Goal: Task Accomplishment & Management: Manage account settings

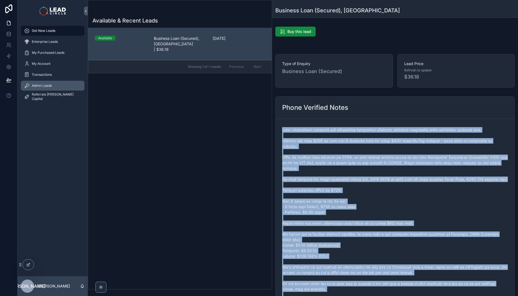
scroll to position [186, 0]
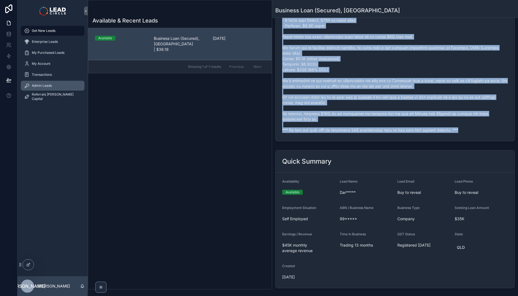
click at [45, 84] on span "Admin Leads" at bounding box center [42, 85] width 20 height 4
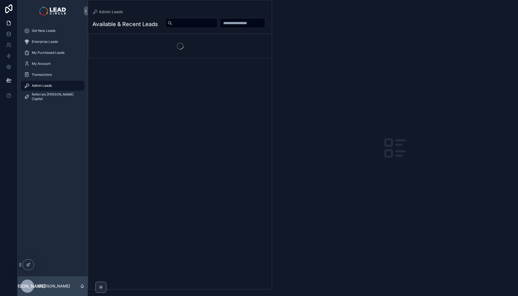
click at [217, 25] on input "scrollable content" at bounding box center [194, 23] width 45 height 8
paste input "********"
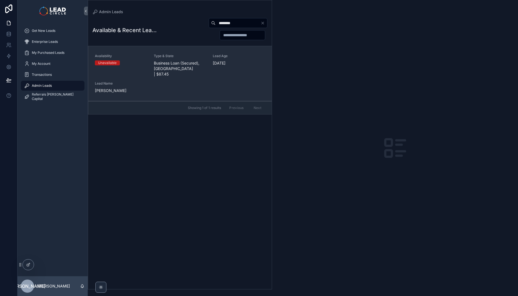
click at [165, 70] on span "Business Loan (Secured), [GEOGRAPHIC_DATA] | $87.45" at bounding box center [180, 68] width 52 height 16
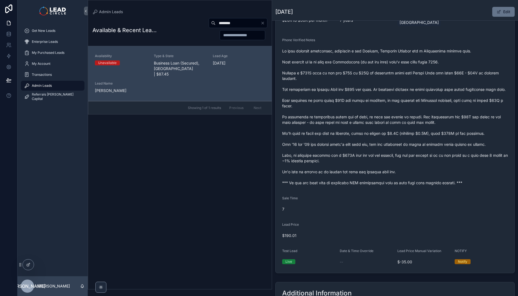
scroll to position [138, 0]
click at [231, 21] on input "********" at bounding box center [237, 23] width 45 height 8
paste input "******"
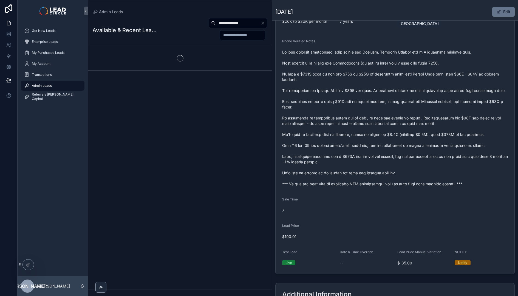
click at [348, 90] on span "scrollable content" at bounding box center [395, 117] width 226 height 137
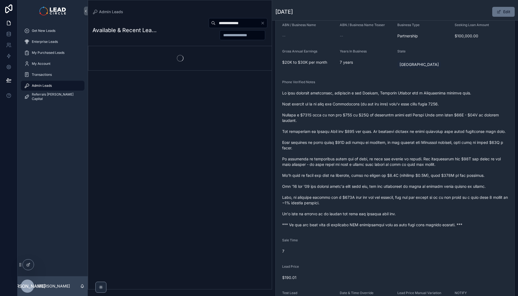
scroll to position [97, 0]
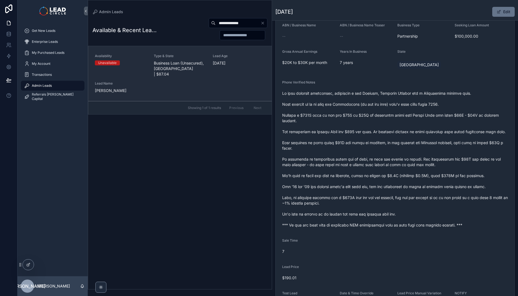
click at [207, 69] on div "Availability Unavailable Type & State Business Loan (Unsecured), [GEOGRAPHIC_DA…" at bounding box center [180, 73] width 170 height 39
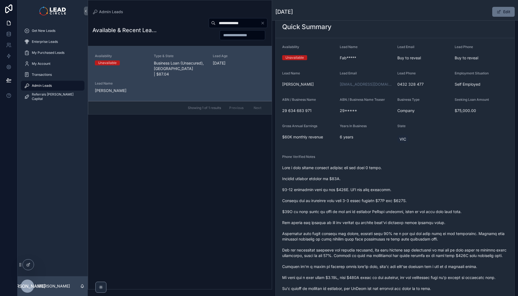
scroll to position [50, 0]
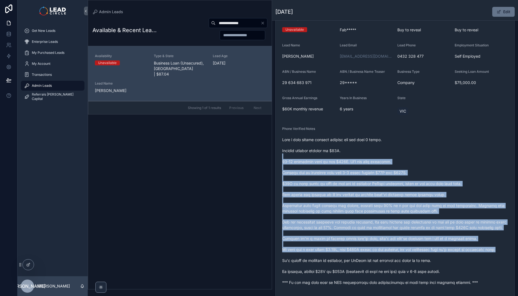
drag, startPoint x: 344, startPoint y: 179, endPoint x: 367, endPoint y: 252, distance: 76.0
click at [367, 252] on span "scrollable content" at bounding box center [395, 211] width 226 height 148
drag, startPoint x: 385, startPoint y: 265, endPoint x: 330, endPoint y: 162, distance: 116.5
click at [330, 162] on span "scrollable content" at bounding box center [395, 211] width 226 height 148
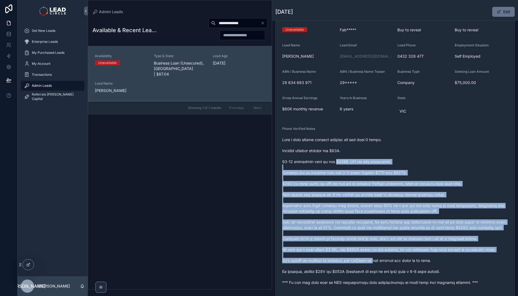
click at [330, 161] on span "scrollable content" at bounding box center [395, 211] width 226 height 148
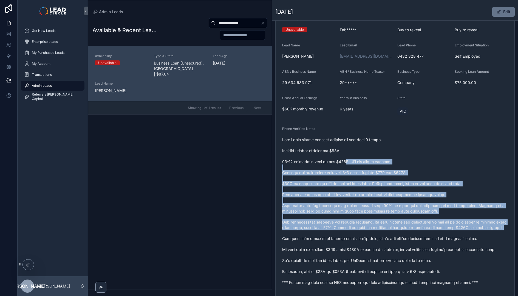
drag, startPoint x: 338, startPoint y: 159, endPoint x: 374, endPoint y: 232, distance: 81.6
click at [374, 232] on span "scrollable content" at bounding box center [395, 211] width 226 height 148
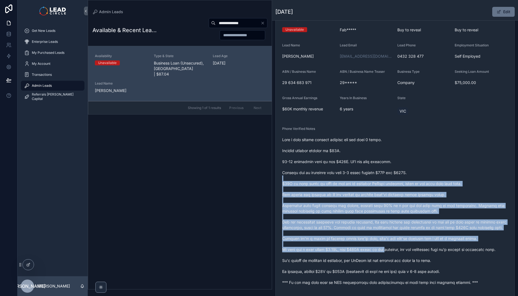
drag, startPoint x: 390, startPoint y: 250, endPoint x: 350, endPoint y: 180, distance: 80.7
click at [350, 180] on span "scrollable content" at bounding box center [395, 211] width 226 height 148
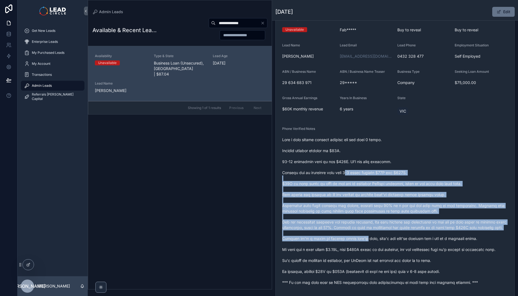
drag, startPoint x: 350, startPoint y: 172, endPoint x: 362, endPoint y: 236, distance: 65.5
click at [362, 236] on span "scrollable content" at bounding box center [395, 211] width 226 height 148
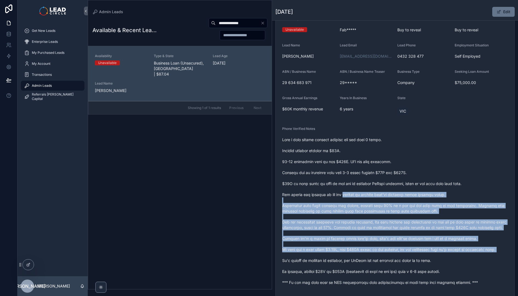
drag, startPoint x: 367, startPoint y: 240, endPoint x: 343, endPoint y: 194, distance: 51.5
click at [343, 194] on span "scrollable content" at bounding box center [395, 211] width 226 height 148
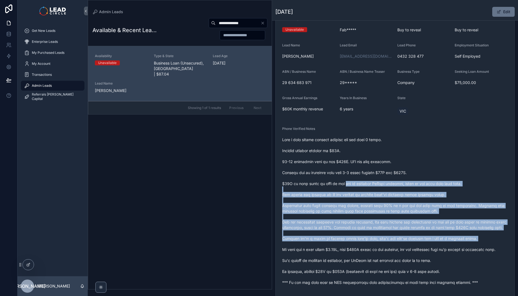
drag, startPoint x: 346, startPoint y: 184, endPoint x: 364, endPoint y: 242, distance: 61.0
click at [364, 242] on span "scrollable content" at bounding box center [395, 211] width 226 height 148
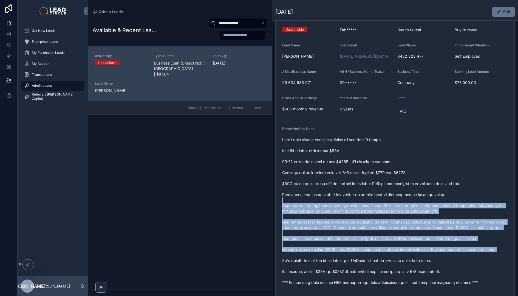
drag, startPoint x: 378, startPoint y: 262, endPoint x: 353, endPoint y: 194, distance: 71.8
click at [353, 194] on span "scrollable content" at bounding box center [395, 211] width 226 height 148
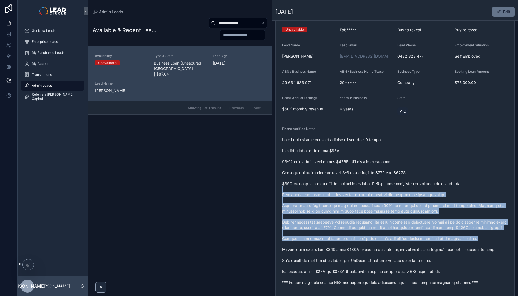
drag, startPoint x: 355, startPoint y: 189, endPoint x: 362, endPoint y: 245, distance: 56.3
click at [362, 245] on span "scrollable content" at bounding box center [395, 211] width 226 height 148
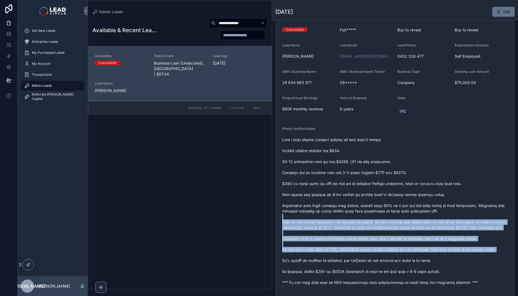
drag, startPoint x: 370, startPoint y: 260, endPoint x: 344, endPoint y: 186, distance: 78.3
click at [345, 187] on span "scrollable content" at bounding box center [395, 211] width 226 height 148
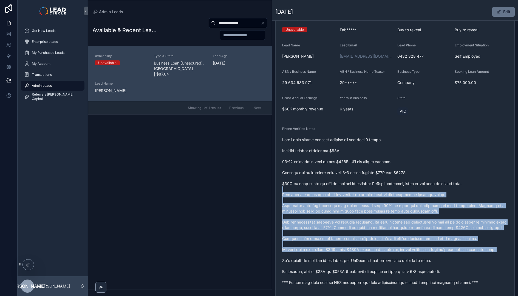
click at [344, 186] on span "scrollable content" at bounding box center [395, 211] width 226 height 148
drag, startPoint x: 345, startPoint y: 186, endPoint x: 369, endPoint y: 255, distance: 73.8
click at [369, 255] on span "scrollable content" at bounding box center [395, 211] width 226 height 148
drag, startPoint x: 350, startPoint y: 188, endPoint x: 349, endPoint y: 184, distance: 3.5
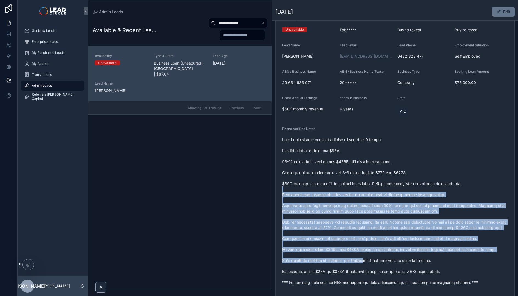
click at [349, 184] on span "scrollable content" at bounding box center [395, 211] width 226 height 148
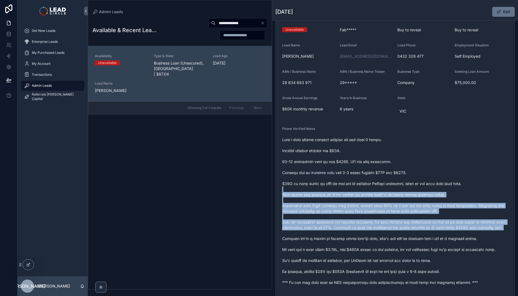
drag, startPoint x: 358, startPoint y: 238, endPoint x: 361, endPoint y: 241, distance: 4.7
click at [361, 241] on span "scrollable content" at bounding box center [395, 211] width 226 height 148
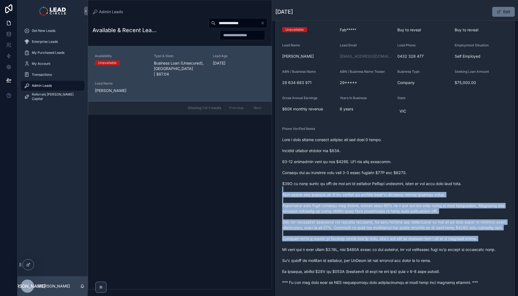
drag, startPoint x: 361, startPoint y: 241, endPoint x: 376, endPoint y: 261, distance: 24.5
click at [362, 242] on span "scrollable content" at bounding box center [395, 211] width 226 height 148
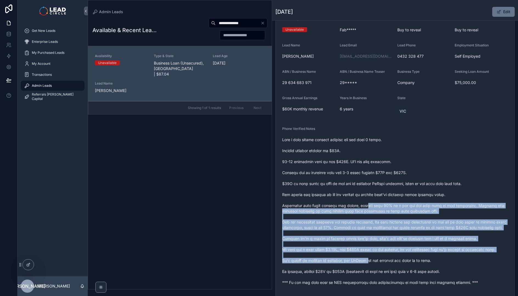
drag, startPoint x: 378, startPoint y: 264, endPoint x: 359, endPoint y: 201, distance: 65.9
click at [359, 201] on span "scrollable content" at bounding box center [395, 211] width 226 height 148
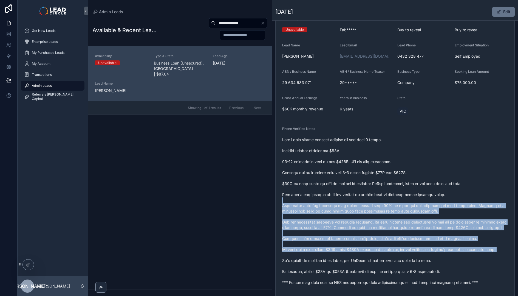
drag, startPoint x: 360, startPoint y: 200, endPoint x: 375, endPoint y: 261, distance: 62.8
click at [375, 261] on span "scrollable content" at bounding box center [395, 211] width 226 height 148
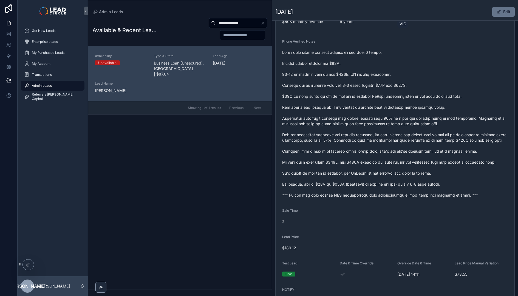
scroll to position [70, 0]
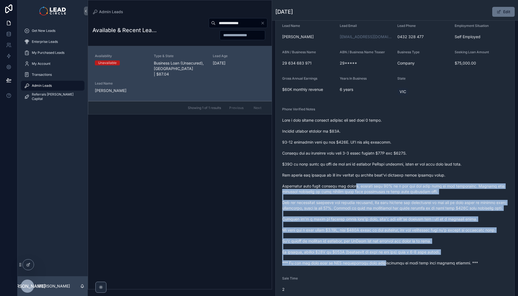
drag, startPoint x: 376, startPoint y: 257, endPoint x: 352, endPoint y: 182, distance: 78.5
click at [352, 183] on span "scrollable content" at bounding box center [395, 191] width 226 height 148
click at [352, 182] on span "scrollable content" at bounding box center [395, 191] width 226 height 148
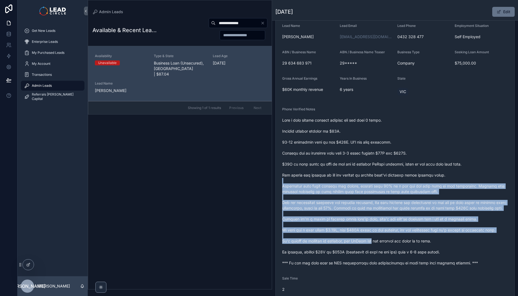
drag, startPoint x: 370, startPoint y: 228, endPoint x: 379, endPoint y: 251, distance: 24.0
click at [379, 251] on span "scrollable content" at bounding box center [395, 191] width 226 height 148
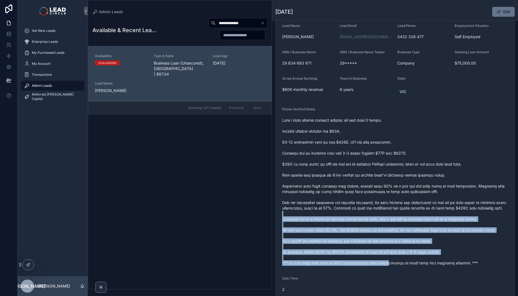
drag, startPoint x: 383, startPoint y: 266, endPoint x: 340, endPoint y: 195, distance: 82.7
click at [340, 195] on span "scrollable content" at bounding box center [395, 191] width 226 height 148
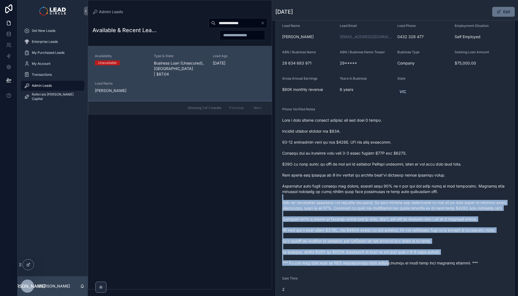
click at [340, 195] on span "scrollable content" at bounding box center [395, 191] width 226 height 148
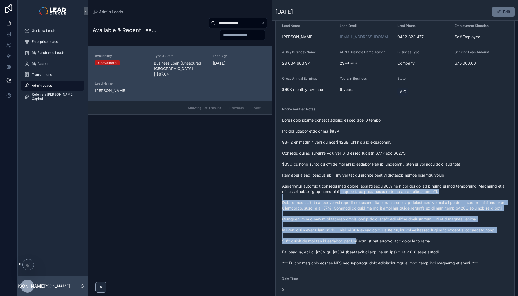
drag, startPoint x: 342, startPoint y: 192, endPoint x: 367, endPoint y: 249, distance: 62.0
click at [367, 249] on span "scrollable content" at bounding box center [395, 191] width 226 height 148
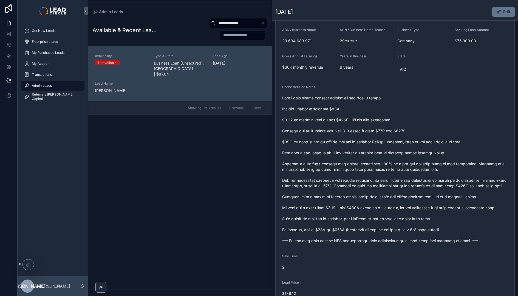
scroll to position [118, 0]
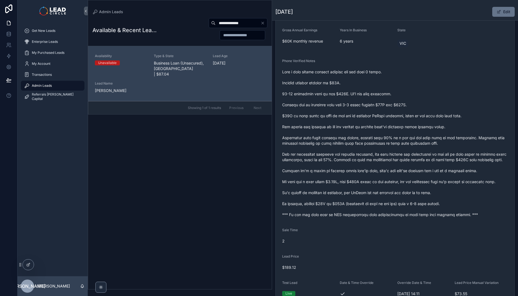
click at [294, 270] on span "$189.12" at bounding box center [395, 266] width 226 height 5
copy span "$189.12"
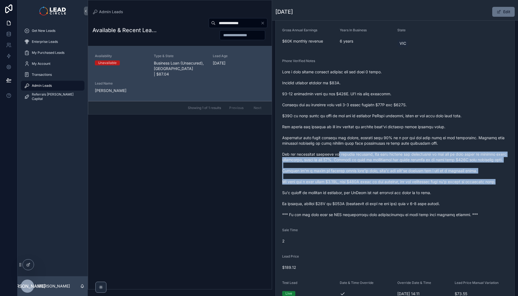
drag, startPoint x: 339, startPoint y: 156, endPoint x: 358, endPoint y: 193, distance: 41.9
click at [358, 193] on span "scrollable content" at bounding box center [395, 143] width 226 height 148
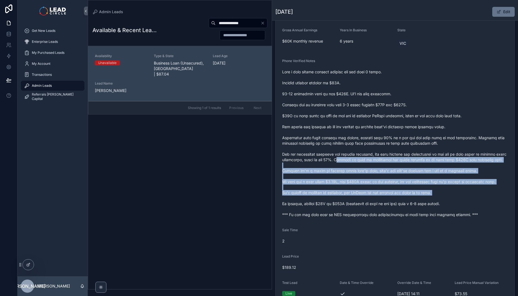
click at [344, 161] on span "scrollable content" at bounding box center [395, 143] width 226 height 148
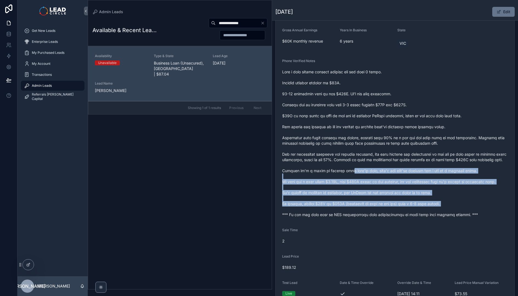
drag, startPoint x: 356, startPoint y: 179, endPoint x: 371, endPoint y: 217, distance: 40.3
click at [371, 217] on span "scrollable content" at bounding box center [395, 143] width 226 height 148
drag, startPoint x: 371, startPoint y: 217, endPoint x: 334, endPoint y: 165, distance: 63.2
click at [334, 165] on span "scrollable content" at bounding box center [395, 143] width 226 height 148
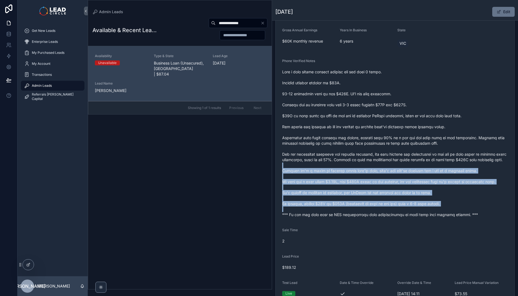
click at [334, 165] on span "scrollable content" at bounding box center [395, 143] width 226 height 148
drag, startPoint x: 334, startPoint y: 165, endPoint x: 410, endPoint y: 239, distance: 105.8
click at [410, 240] on form "Availability Unavailable Lead Name Fab***** Lead Email Buy to reveal Lead Phone…" at bounding box center [394, 136] width 239 height 388
click at [410, 239] on form "Availability Unavailable Lead Name Fab***** Lead Email Buy to reveal Lead Phone…" at bounding box center [394, 136] width 239 height 388
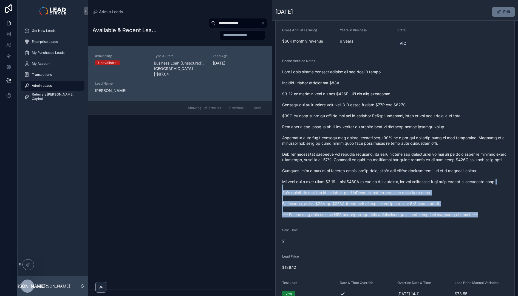
click at [362, 184] on form "Availability Unavailable Lead Name Fab***** Lead Email Buy to reveal Lead Phone…" at bounding box center [394, 136] width 239 height 388
click at [362, 184] on span "scrollable content" at bounding box center [395, 143] width 226 height 148
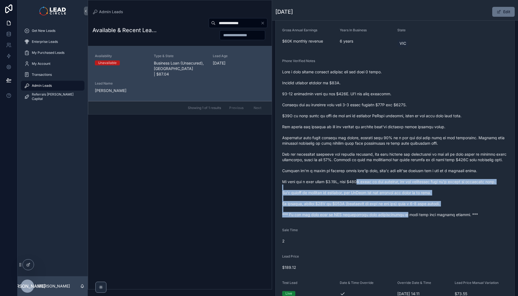
drag, startPoint x: 361, startPoint y: 182, endPoint x: 414, endPoint y: 228, distance: 70.3
click at [414, 228] on form "Availability Unavailable Lead Name Fab***** Lead Email Buy to reveal Lead Phone…" at bounding box center [394, 136] width 239 height 388
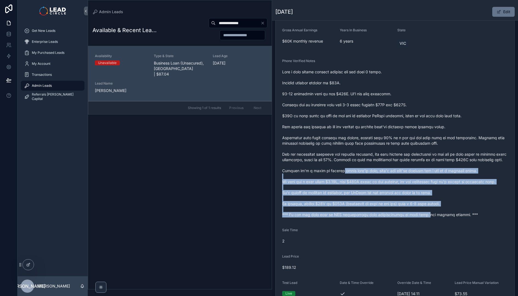
click at [340, 172] on span "scrollable content" at bounding box center [395, 143] width 226 height 148
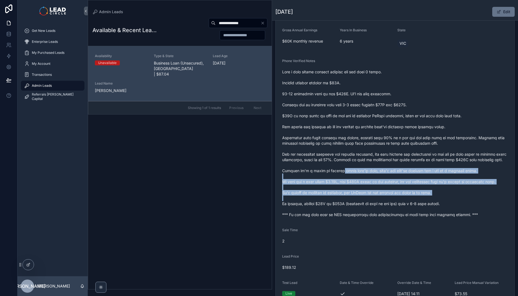
drag, startPoint x: 340, startPoint y: 172, endPoint x: 406, endPoint y: 204, distance: 72.8
click at [406, 204] on span "scrollable content" at bounding box center [395, 143] width 226 height 148
drag, startPoint x: 415, startPoint y: 210, endPoint x: 318, endPoint y: 168, distance: 105.8
click at [320, 168] on span "scrollable content" at bounding box center [395, 143] width 226 height 148
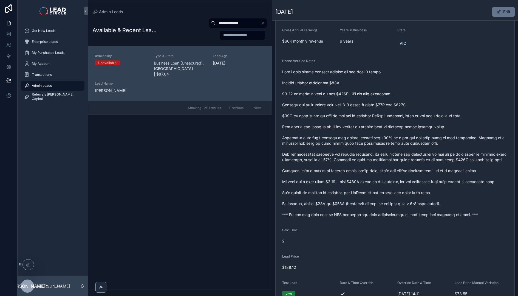
click at [318, 168] on span "scrollable content" at bounding box center [395, 143] width 226 height 148
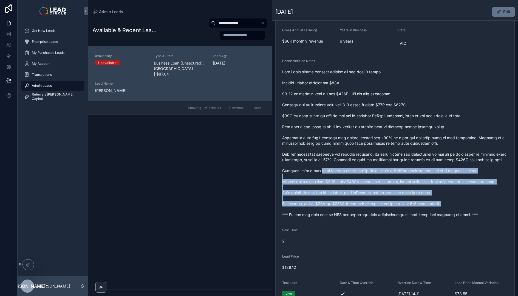
drag, startPoint x: 318, startPoint y: 168, endPoint x: 408, endPoint y: 214, distance: 101.1
click at [408, 214] on span "scrollable content" at bounding box center [395, 143] width 226 height 148
drag, startPoint x: 416, startPoint y: 214, endPoint x: 312, endPoint y: 167, distance: 113.5
click at [312, 167] on span "scrollable content" at bounding box center [395, 143] width 226 height 148
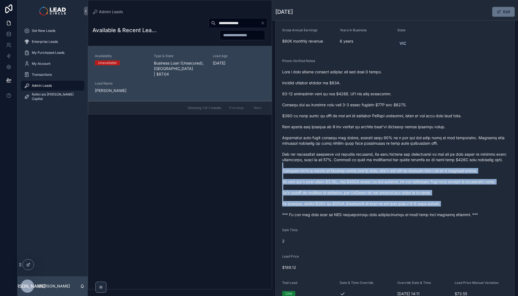
click at [312, 167] on span "scrollable content" at bounding box center [395, 143] width 226 height 148
drag, startPoint x: 312, startPoint y: 167, endPoint x: 408, endPoint y: 209, distance: 104.1
click at [407, 209] on span "scrollable content" at bounding box center [395, 143] width 226 height 148
click at [408, 209] on span "scrollable content" at bounding box center [395, 143] width 226 height 148
drag
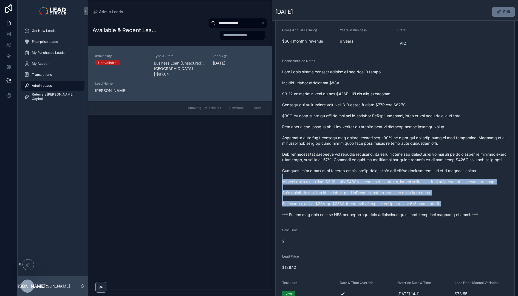
click at [322, 176] on span "scrollable content" at bounding box center [395, 143] width 226 height 148
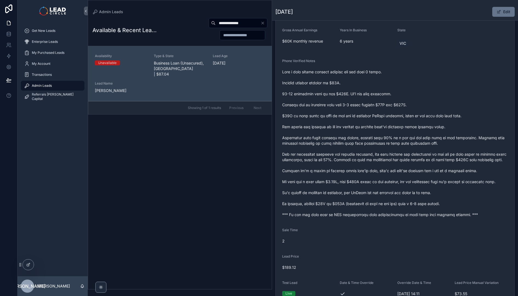
click at [229, 18] on div "**********" at bounding box center [212, 29] width 111 height 22
click at [232, 22] on input "**********" at bounding box center [237, 23] width 45 height 8
paste input "scrollable content"
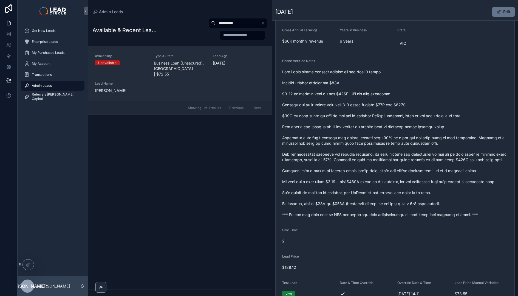
type input "**********"
click at [244, 87] on div "Availability Unavailable Type & State Business Loan (Unsecured), [GEOGRAPHIC_DA…" at bounding box center [180, 73] width 170 height 39
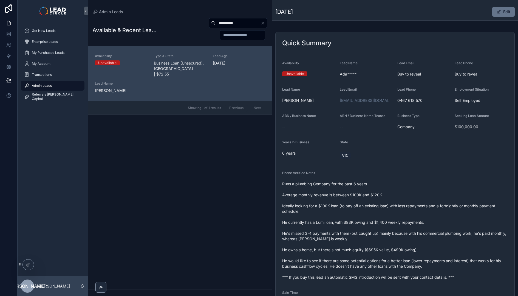
scroll to position [50, 0]
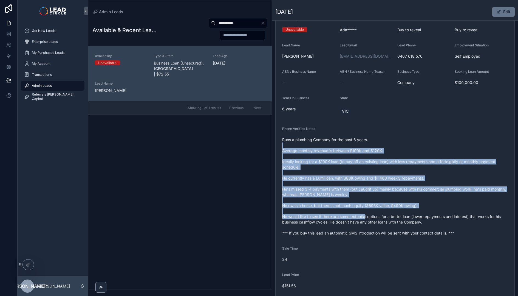
click at [384, 219] on span "Runs a plumbing Company for the past 6 years. Average monthly revenue is betwee…" at bounding box center [395, 186] width 226 height 99
click at [385, 219] on span "Runs a plumbing Company for the past 6 years. Average monthly revenue is betwee…" at bounding box center [395, 186] width 226 height 99
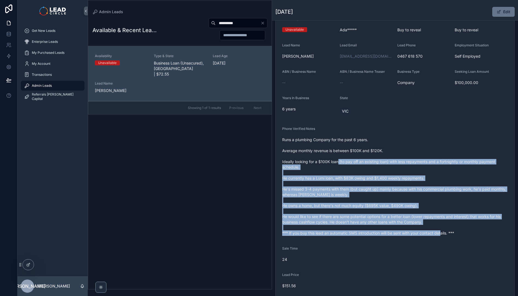
click at [324, 146] on form "Availability Unavailable Lead Name [PERSON_NAME]***** Lead Email Buy to reveal …" at bounding box center [394, 166] width 239 height 313
click at [324, 145] on span "Runs a plumbing Company for the past 6 years. Average monthly revenue is betwee…" at bounding box center [395, 186] width 226 height 99
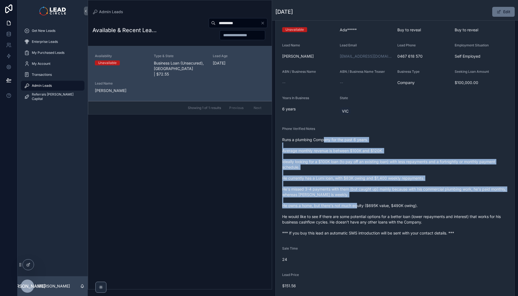
click at [395, 229] on span "Runs a plumbing Company for the past 6 years. Average monthly revenue is betwee…" at bounding box center [395, 186] width 226 height 99
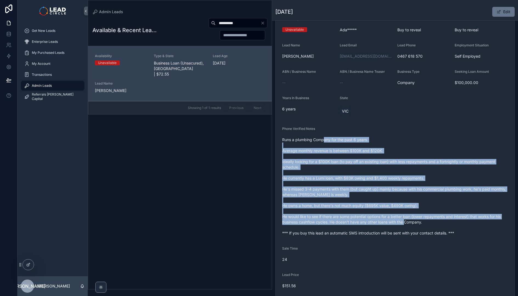
click at [395, 228] on span "Runs a plumbing Company for the past 6 years. Average monthly revenue is betwee…" at bounding box center [395, 186] width 226 height 99
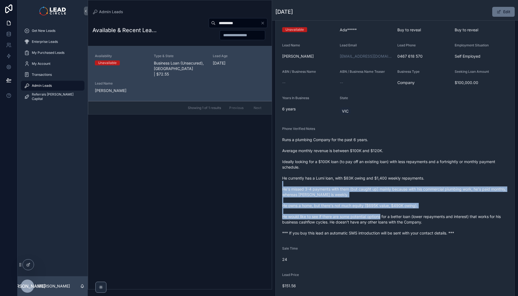
click at [399, 223] on span "Runs a plumbing Company for the past 6 years. Average monthly revenue is betwee…" at bounding box center [395, 186] width 226 height 99
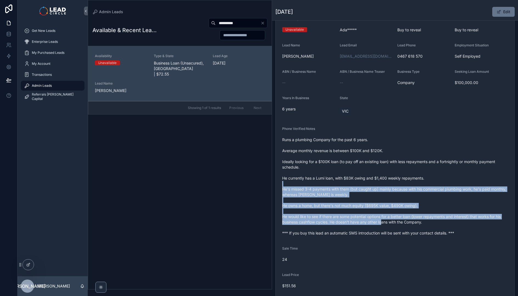
click at [399, 223] on span "Runs a plumbing Company for the past 6 years. Average monthly revenue is betwee…" at bounding box center [395, 186] width 226 height 99
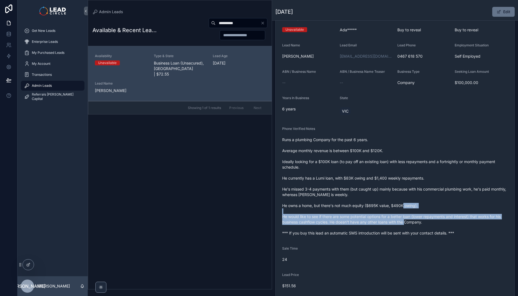
click at [388, 212] on span "Runs a plumbing Company for the past 6 years. Average monthly revenue is betwee…" at bounding box center [395, 186] width 226 height 99
click at [441, 229] on span "Runs a plumbing Company for the past 6 years. Average monthly revenue is betwee…" at bounding box center [395, 186] width 226 height 99
click at [442, 229] on span "Runs a plumbing Company for the past 6 years. Average monthly revenue is betwee…" at bounding box center [395, 186] width 226 height 99
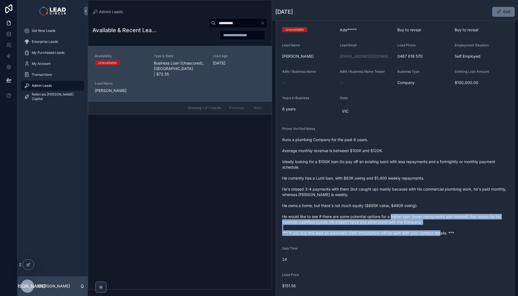
click at [395, 209] on form "Availability Unavailable Lead Name [PERSON_NAME]***** Lead Email Buy to reveal …" at bounding box center [394, 166] width 239 height 313
click at [395, 209] on span "Runs a plumbing Company for the past 6 years. Average monthly revenue is betwee…" at bounding box center [395, 186] width 226 height 99
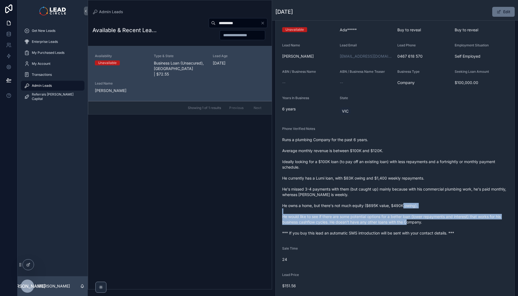
click at [441, 225] on span "Runs a plumbing Company for the past 6 years. Average monthly revenue is betwee…" at bounding box center [395, 186] width 226 height 99
click at [443, 226] on span "Runs a plumbing Company for the past 6 years. Average monthly revenue is betwee…" at bounding box center [395, 186] width 226 height 99
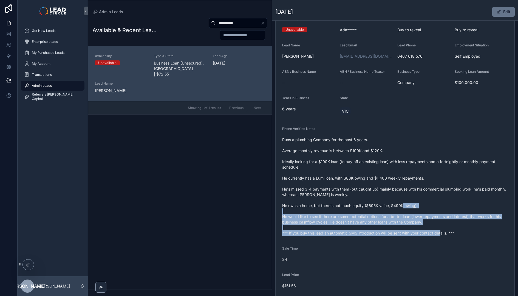
click at [402, 209] on span "Runs a plumbing Company for the past 6 years. Average monthly revenue is betwee…" at bounding box center [395, 186] width 226 height 99
click at [400, 208] on span "Runs a plumbing Company for the past 6 years. Average monthly revenue is betwee…" at bounding box center [395, 186] width 226 height 99
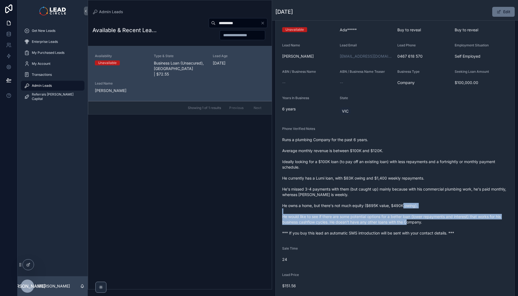
click at [452, 229] on span "Runs a plumbing Company for the past 6 years. Average monthly revenue is betwee…" at bounding box center [395, 186] width 226 height 99
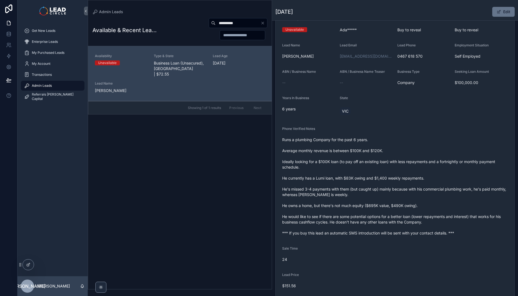
click at [458, 231] on span "Runs a plumbing Company for the past 6 years. Average monthly revenue is betwee…" at bounding box center [395, 186] width 226 height 99
click at [264, 23] on icon "Clear" at bounding box center [262, 23] width 4 height 4
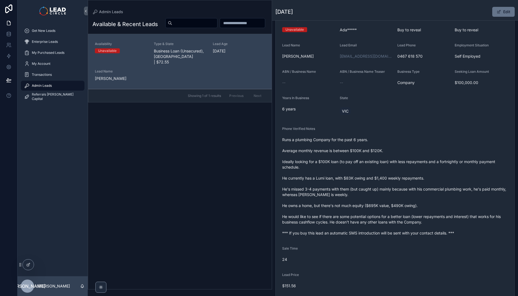
click at [358, 225] on span "Runs a plumbing Company for the past 6 years. Average monthly revenue is betwee…" at bounding box center [395, 186] width 226 height 99
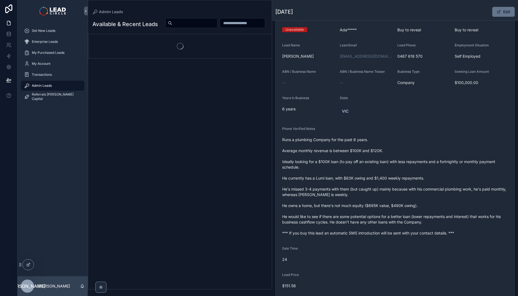
drag, startPoint x: 342, startPoint y: 175, endPoint x: 353, endPoint y: 221, distance: 48.0
click at [353, 221] on span "Runs a plumbing Company for the past 6 years. Average monthly revenue is betwee…" at bounding box center [395, 186] width 226 height 99
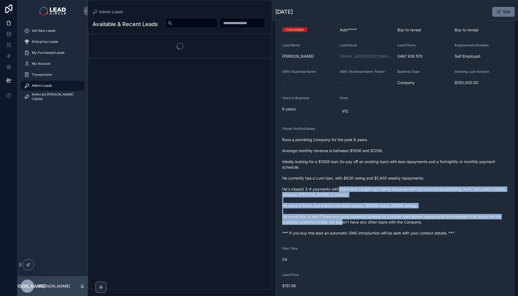
drag, startPoint x: 353, startPoint y: 221, endPoint x: 338, endPoint y: 188, distance: 36.8
click at [338, 188] on span "Runs a plumbing Company for the past 6 years. Average monthly revenue is betwee…" at bounding box center [395, 186] width 226 height 99
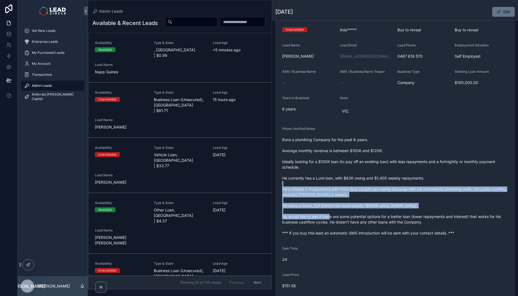
drag, startPoint x: 344, startPoint y: 203, endPoint x: 352, endPoint y: 224, distance: 22.8
click at [352, 223] on span "Runs a plumbing Company for the past 6 years. Average monthly revenue is betwee…" at bounding box center [395, 186] width 226 height 99
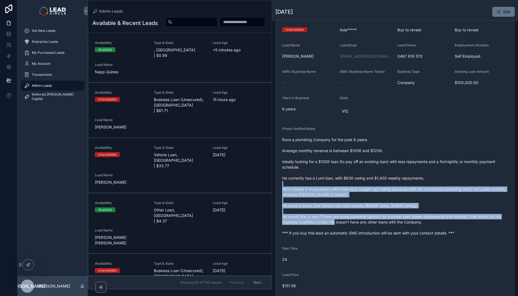
click at [352, 224] on span "Runs a plumbing Company for the past 6 years. Average monthly revenue is betwee…" at bounding box center [395, 186] width 226 height 99
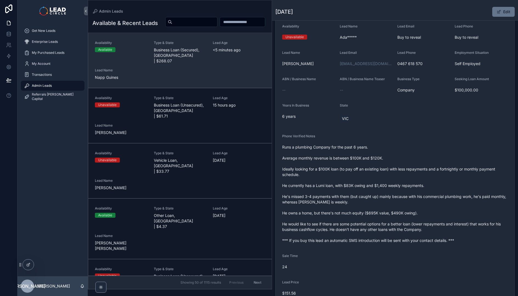
scroll to position [39, 0]
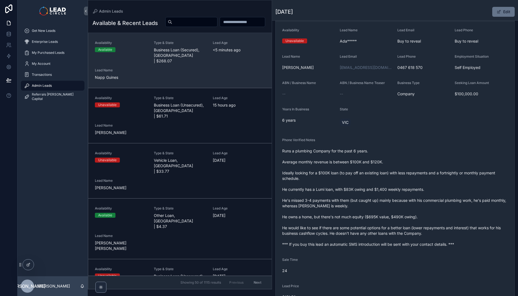
click at [202, 88] on link "Availability Available Type & State Business Loan (Secured), [GEOGRAPHIC_DATA] …" at bounding box center [179, 60] width 183 height 55
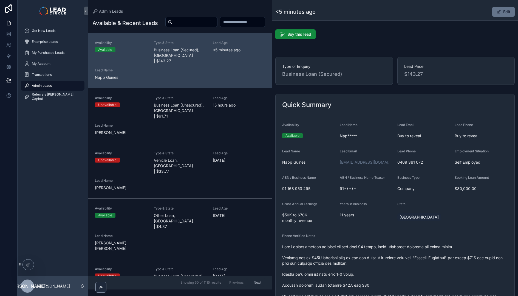
click at [205, 80] on div "Availability Available Type & State Business Loan (Secured), [GEOGRAPHIC_DATA] …" at bounding box center [180, 60] width 170 height 39
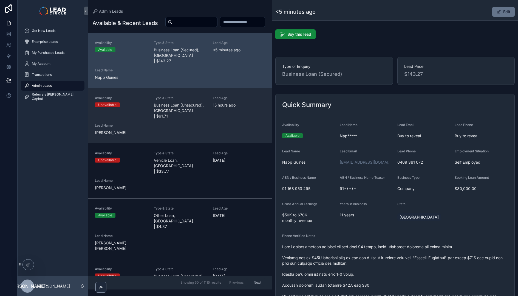
click at [208, 109] on div "Availability Unavailable Type & State Business Loan (Unsecured), [GEOGRAPHIC_DA…" at bounding box center [180, 115] width 170 height 39
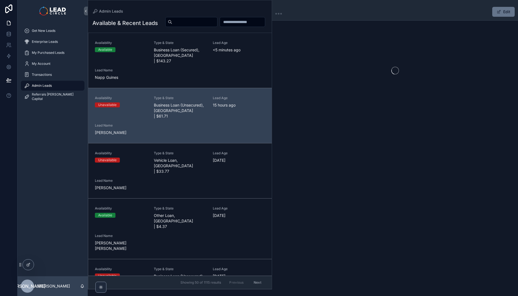
click at [204, 71] on div "Availability Available Type & State Business Loan (Secured), [GEOGRAPHIC_DATA] …" at bounding box center [180, 60] width 170 height 39
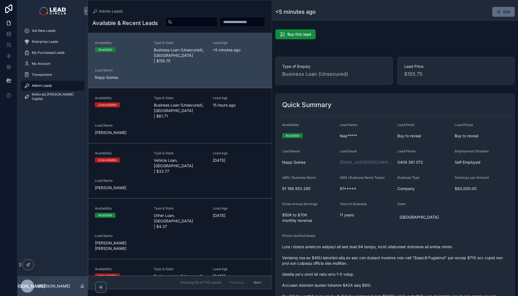
click at [502, 11] on button "Edit" at bounding box center [503, 12] width 22 height 10
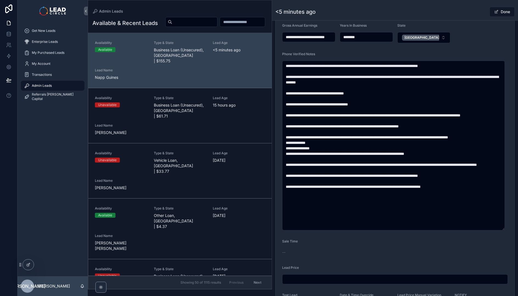
scroll to position [300, 0]
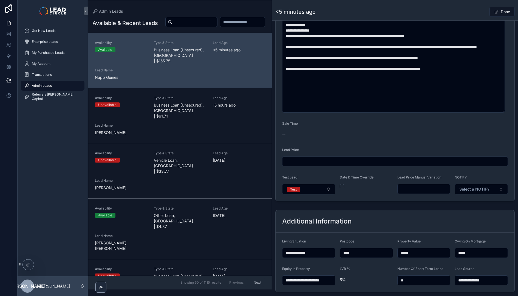
click at [423, 192] on input "scrollable content" at bounding box center [423, 189] width 53 height 8
click at [384, 207] on div "**********" at bounding box center [395, 53] width 246 height 650
click at [415, 191] on input "******" at bounding box center [423, 189] width 53 height 8
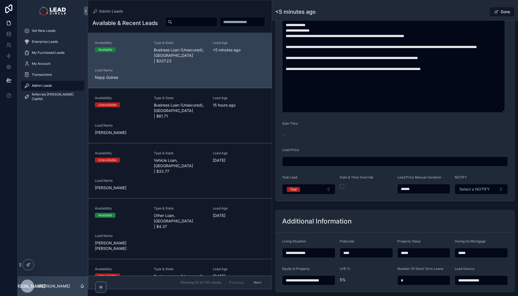
type input "******"
click at [417, 200] on form "**********" at bounding box center [394, 8] width 239 height 384
click at [503, 11] on button "Done" at bounding box center [501, 12] width 25 height 10
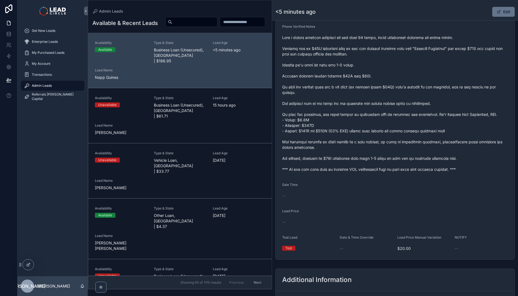
scroll to position [198, 0]
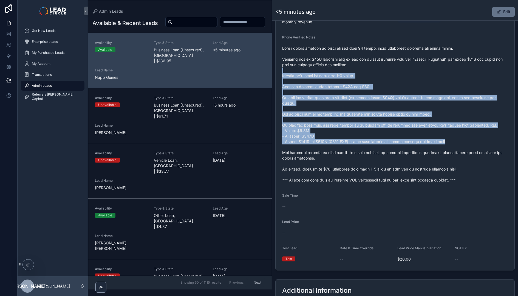
drag, startPoint x: 436, startPoint y: 96, endPoint x: 462, endPoint y: 142, distance: 52.8
click at [462, 142] on span "scrollable content" at bounding box center [395, 114] width 226 height 137
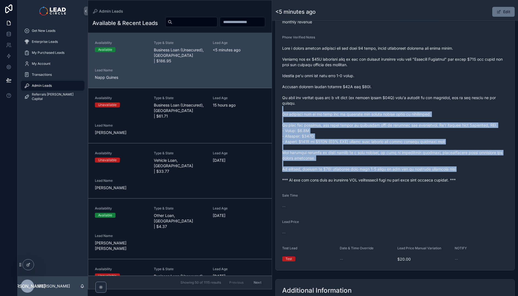
drag, startPoint x: 500, startPoint y: 168, endPoint x: 420, endPoint y: 88, distance: 113.2
click at [421, 89] on span "scrollable content" at bounding box center [395, 114] width 226 height 137
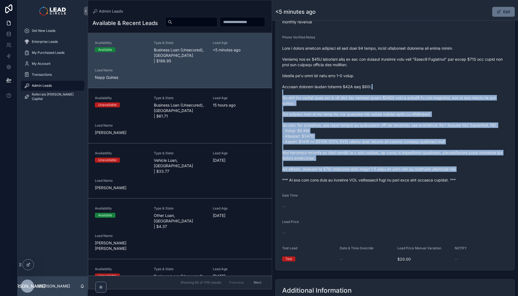
click at [420, 88] on span "scrollable content" at bounding box center [395, 114] width 226 height 137
drag, startPoint x: 419, startPoint y: 83, endPoint x: 491, endPoint y: 180, distance: 121.2
click at [491, 180] on span "scrollable content" at bounding box center [395, 114] width 226 height 137
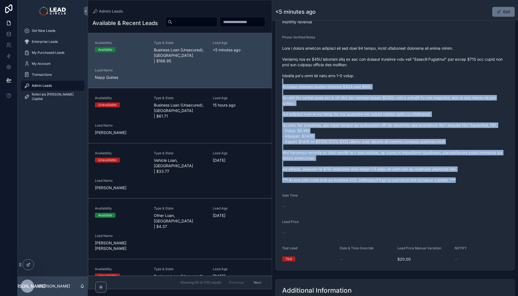
click at [491, 180] on span "scrollable content" at bounding box center [395, 114] width 226 height 137
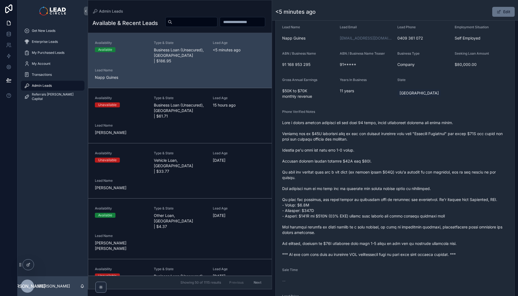
scroll to position [52, 0]
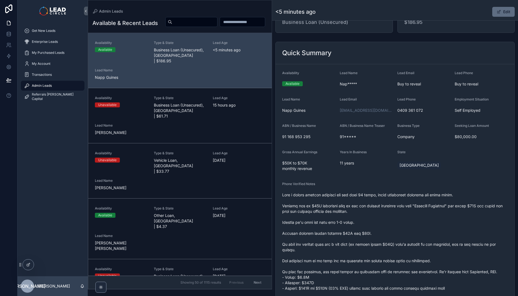
click at [501, 14] on button "Edit" at bounding box center [503, 12] width 22 height 10
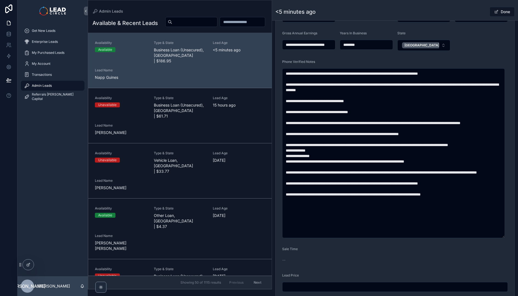
scroll to position [240, 0]
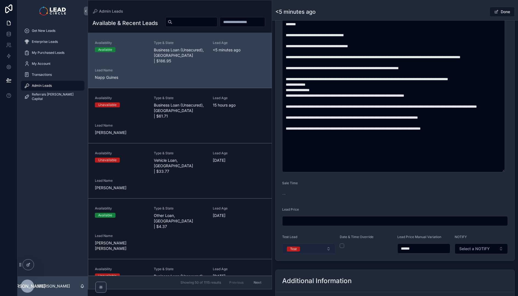
click at [320, 249] on button "Test" at bounding box center [308, 248] width 53 height 10
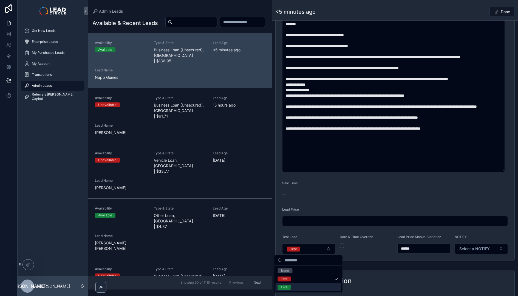
click at [304, 287] on div "Live" at bounding box center [308, 287] width 66 height 8
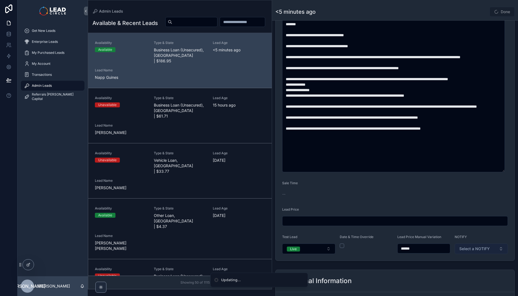
click at [474, 251] on button "Select a NOTIFY" at bounding box center [480, 248] width 53 height 10
click at [468, 271] on div "Notify" at bounding box center [479, 270] width 66 height 8
click at [505, 12] on button "Done" at bounding box center [501, 12] width 25 height 10
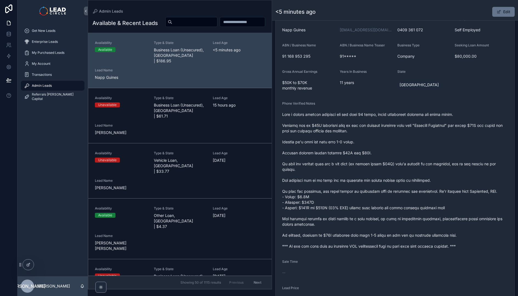
scroll to position [25, 0]
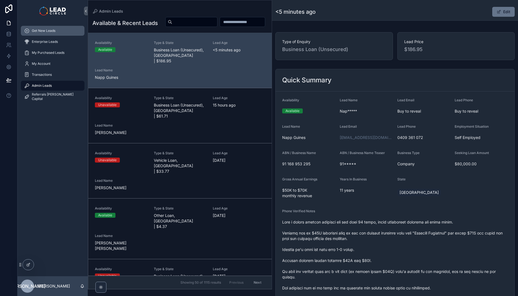
click at [68, 30] on div "Get New Leads" at bounding box center [52, 30] width 57 height 9
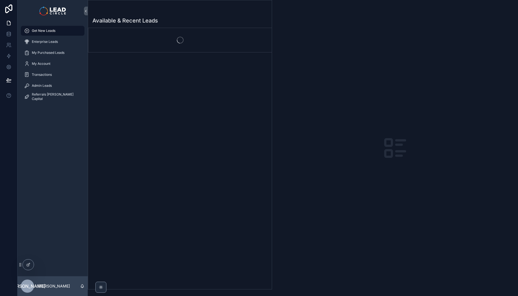
click at [194, 19] on div "Available & Recent Leads" at bounding box center [179, 21] width 175 height 8
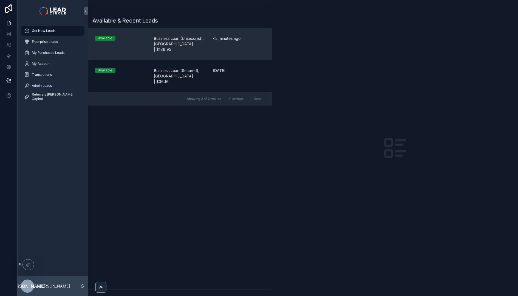
click at [196, 44] on span "Business Loan (Unsecured), [GEOGRAPHIC_DATA] | $186.95" at bounding box center [180, 44] width 52 height 16
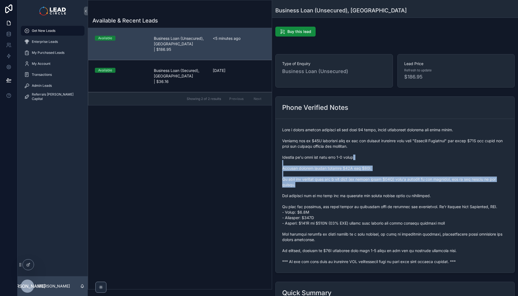
drag, startPoint x: 357, startPoint y: 159, endPoint x: 384, endPoint y: 204, distance: 52.6
click at [383, 203] on span "scrollable content" at bounding box center [395, 195] width 226 height 137
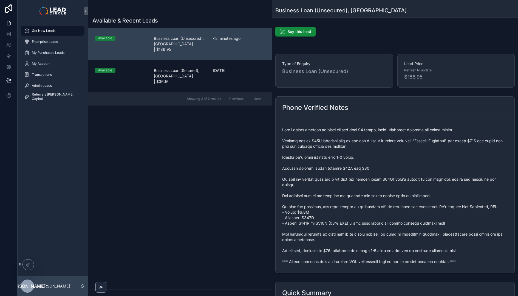
click at [384, 204] on span "scrollable content" at bounding box center [395, 195] width 226 height 137
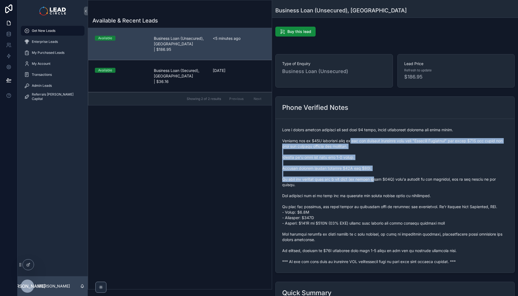
drag, startPoint x: 360, startPoint y: 158, endPoint x: 380, endPoint y: 187, distance: 34.4
click at [380, 187] on span "scrollable content" at bounding box center [395, 195] width 226 height 137
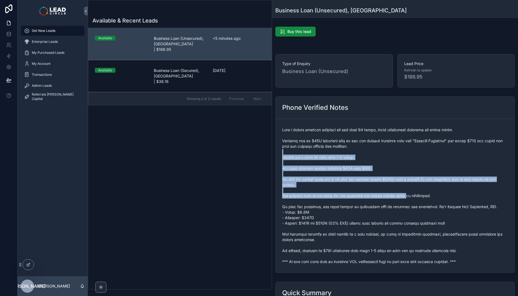
drag, startPoint x: 398, startPoint y: 189, endPoint x: 338, endPoint y: 151, distance: 70.8
click at [338, 151] on span "scrollable content" at bounding box center [395, 195] width 226 height 137
drag, startPoint x: 356, startPoint y: 165, endPoint x: 409, endPoint y: 203, distance: 65.7
click at [409, 203] on span "scrollable content" at bounding box center [395, 195] width 226 height 137
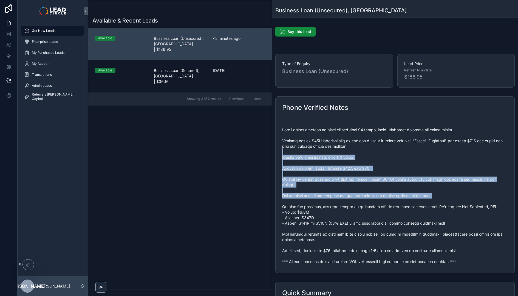
click at [409, 203] on span "scrollable content" at bounding box center [395, 195] width 226 height 137
drag, startPoint x: 336, startPoint y: 164, endPoint x: 331, endPoint y: 162, distance: 4.4
click at [333, 163] on span "scrollable content" at bounding box center [395, 195] width 226 height 137
click at [331, 162] on span "scrollable content" at bounding box center [395, 195] width 226 height 137
drag, startPoint x: 328, startPoint y: 150, endPoint x: 435, endPoint y: 203, distance: 119.2
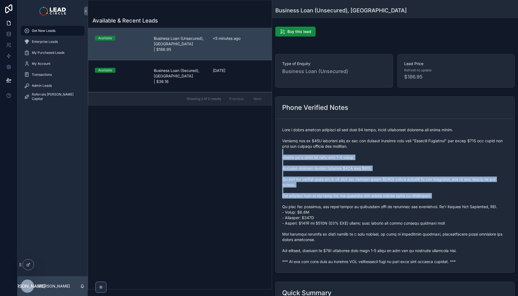
click at [434, 203] on span "scrollable content" at bounding box center [395, 195] width 226 height 137
click at [435, 203] on span "scrollable content" at bounding box center [395, 195] width 226 height 137
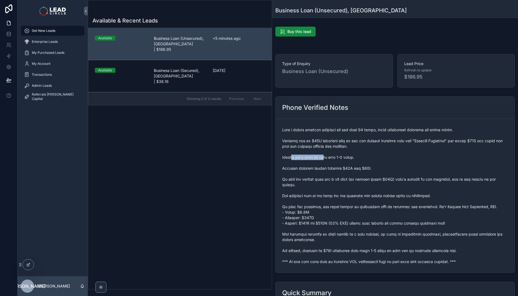
drag, startPoint x: 291, startPoint y: 157, endPoint x: 346, endPoint y: 157, distance: 55.6
click at [344, 157] on span "scrollable content" at bounding box center [395, 195] width 226 height 137
click at [346, 157] on span "scrollable content" at bounding box center [395, 195] width 226 height 137
drag, startPoint x: 346, startPoint y: 157, endPoint x: 311, endPoint y: 158, distance: 35.1
click at [312, 158] on span "scrollable content" at bounding box center [395, 195] width 226 height 137
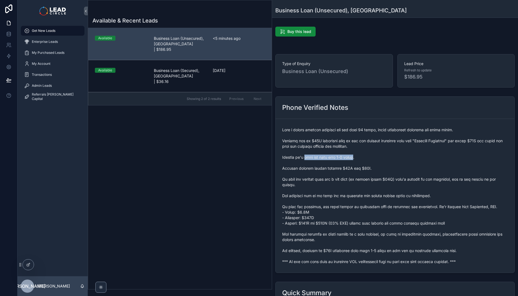
click at [311, 158] on span "scrollable content" at bounding box center [395, 195] width 226 height 137
drag, startPoint x: 312, startPoint y: 169, endPoint x: 364, endPoint y: 169, distance: 51.8
click at [362, 169] on span "scrollable content" at bounding box center [395, 195] width 226 height 137
click at [364, 169] on span "scrollable content" at bounding box center [395, 195] width 226 height 137
drag, startPoint x: 330, startPoint y: 249, endPoint x: 415, endPoint y: 254, distance: 85.1
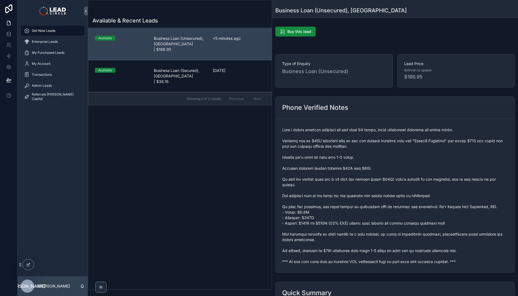
click at [415, 254] on span "scrollable content" at bounding box center [395, 195] width 226 height 137
drag, startPoint x: 392, startPoint y: 252, endPoint x: 342, endPoint y: 252, distance: 50.2
click at [342, 252] on span "scrollable content" at bounding box center [395, 195] width 226 height 137
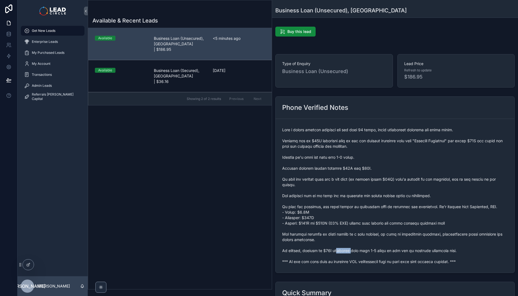
drag, startPoint x: 342, startPoint y: 252, endPoint x: 367, endPoint y: 251, distance: 25.0
click at [360, 251] on span "scrollable content" at bounding box center [395, 195] width 226 height 137
click at [367, 251] on span "scrollable content" at bounding box center [395, 195] width 226 height 137
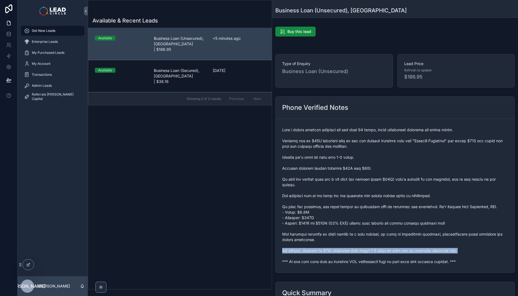
click at [367, 251] on span "scrollable content" at bounding box center [395, 195] width 226 height 137
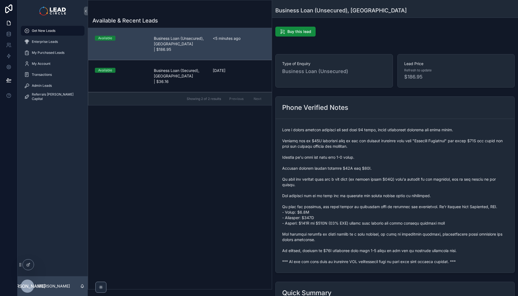
click at [336, 242] on span "scrollable content" at bounding box center [395, 195] width 226 height 137
drag, startPoint x: 340, startPoint y: 252, endPoint x: 395, endPoint y: 252, distance: 55.4
click at [388, 252] on span "scrollable content" at bounding box center [395, 195] width 226 height 137
click at [395, 252] on span "scrollable content" at bounding box center [395, 195] width 226 height 137
click at [328, 250] on span "scrollable content" at bounding box center [395, 195] width 226 height 137
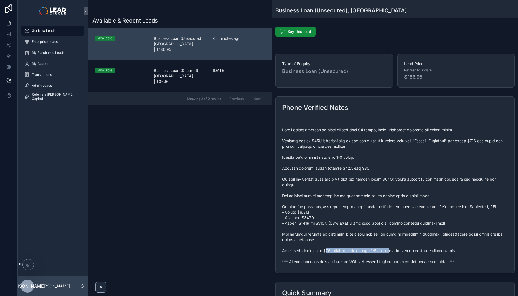
click at [327, 250] on span "scrollable content" at bounding box center [395, 195] width 226 height 137
click at [397, 243] on span "scrollable content" at bounding box center [395, 195] width 226 height 137
click at [401, 236] on span "scrollable content" at bounding box center [395, 195] width 226 height 137
click at [388, 256] on span "scrollable content" at bounding box center [395, 195] width 226 height 137
click at [391, 248] on span "scrollable content" at bounding box center [395, 195] width 226 height 137
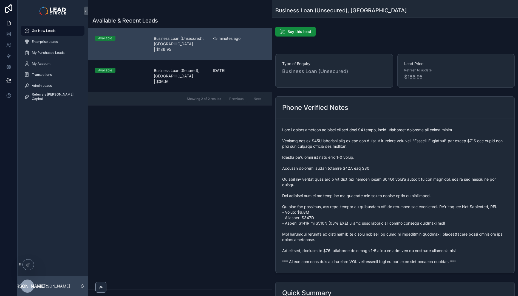
click at [419, 254] on span "scrollable content" at bounding box center [395, 195] width 226 height 137
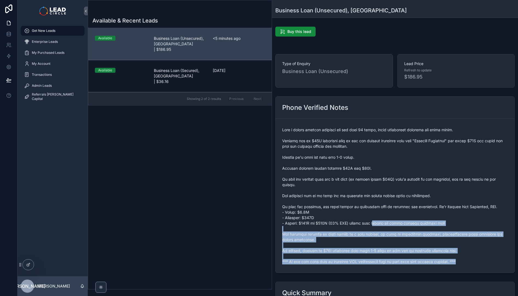
drag, startPoint x: 458, startPoint y: 265, endPoint x: 360, endPoint y: 215, distance: 109.7
click at [367, 218] on div "scrollable content" at bounding box center [395, 195] width 226 height 140
click at [360, 215] on span "scrollable content" at bounding box center [395, 195] width 226 height 137
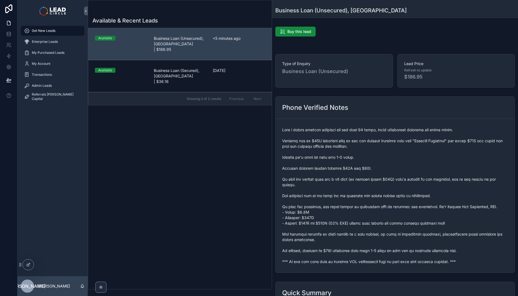
scroll to position [114, 0]
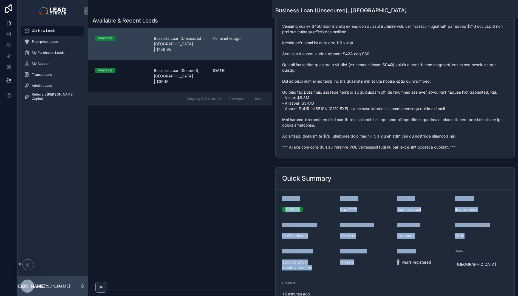
drag, startPoint x: 361, startPoint y: 182, endPoint x: 397, endPoint y: 259, distance: 85.5
click at [397, 259] on div "Quick Summary Availability Available Lead Name Nap***** Lead Email Buy to revea…" at bounding box center [394, 236] width 239 height 138
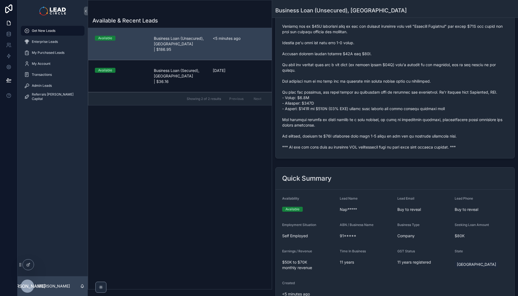
click at [411, 274] on form "Availability Available Lead Name Nap***** Lead Email Buy to reveal Lead Phone B…" at bounding box center [394, 246] width 239 height 115
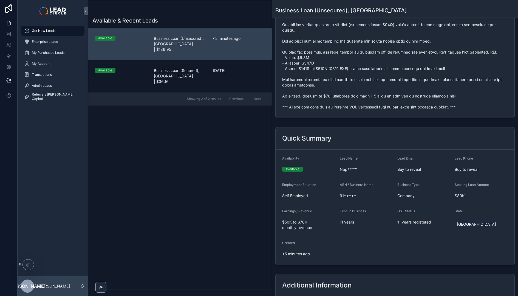
scroll to position [155, 0]
drag, startPoint x: 404, startPoint y: 258, endPoint x: 378, endPoint y: 234, distance: 35.7
click at [378, 234] on div "Quick Summary Availability Available Lead Name Nap***** Lead Email Buy to revea…" at bounding box center [395, 195] width 246 height 142
click at [378, 234] on form "Availability Available Lead Name Nap***** Lead Email Buy to reveal Lead Phone B…" at bounding box center [394, 206] width 239 height 115
drag, startPoint x: 373, startPoint y: 225, endPoint x: 383, endPoint y: 269, distance: 44.7
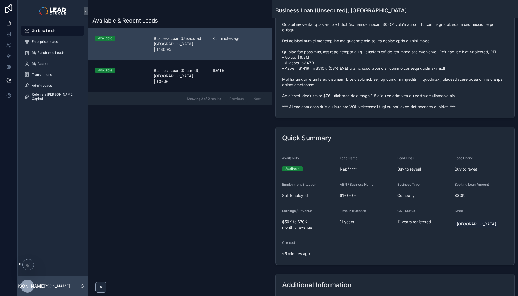
click at [383, 269] on div "Buy this lead Type of Enquiry Business Loan (Unsecured) Lead Price Refresh to u…" at bounding box center [395, 135] width 246 height 530
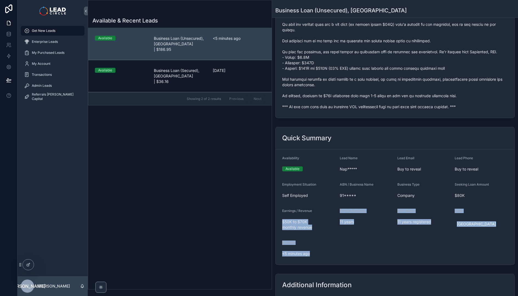
drag, startPoint x: 339, startPoint y: 256, endPoint x: 293, endPoint y: 216, distance: 61.0
click at [293, 216] on form "Availability Available Lead Name Nap***** Lead Email Buy to reveal Lead Phone B…" at bounding box center [394, 206] width 239 height 115
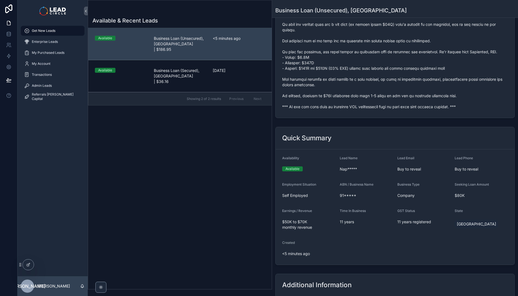
click at [293, 216] on div "Earnings / Revenue $50K to $70K monthly revenue" at bounding box center [308, 219] width 53 height 23
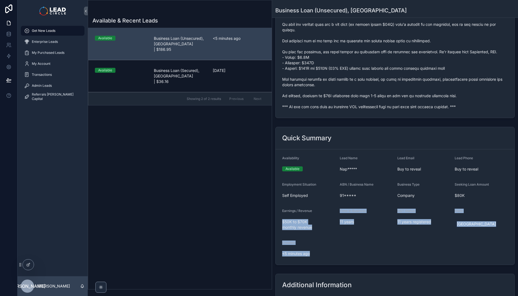
drag, startPoint x: 294, startPoint y: 215, endPoint x: 334, endPoint y: 255, distance: 55.8
click at [334, 255] on form "Availability Available Lead Name Nap***** Lead Email Buy to reveal Lead Phone B…" at bounding box center [394, 206] width 239 height 115
click at [334, 255] on span "<5 minutes ago" at bounding box center [308, 253] width 53 height 5
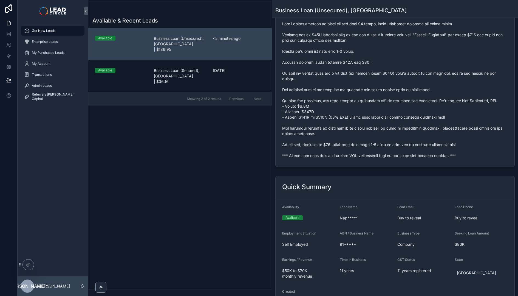
scroll to position [63, 0]
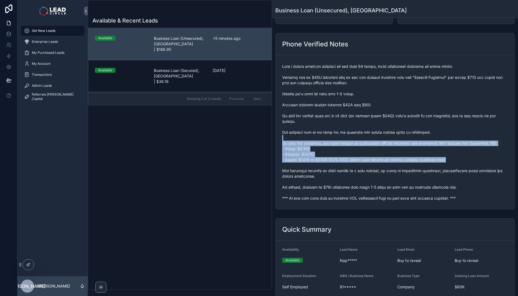
drag, startPoint x: 344, startPoint y: 137, endPoint x: 372, endPoint y: 170, distance: 43.6
click at [372, 170] on span "scrollable content" at bounding box center [395, 132] width 226 height 137
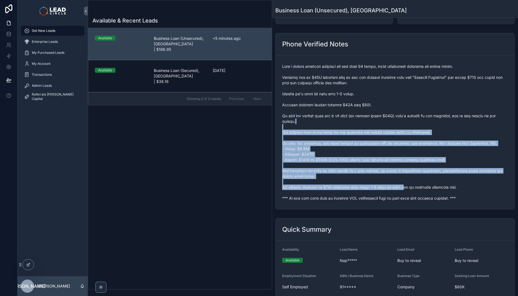
drag, startPoint x: 407, startPoint y: 188, endPoint x: 344, endPoint y: 117, distance: 95.2
click at [346, 118] on span "scrollable content" at bounding box center [395, 132] width 226 height 137
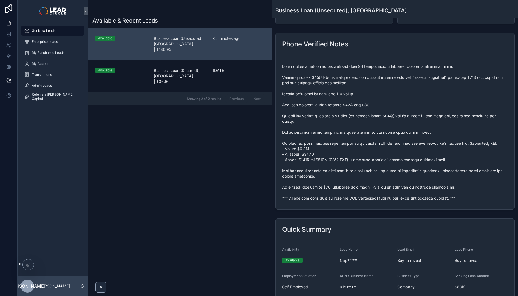
click at [344, 117] on span "scrollable content" at bounding box center [395, 132] width 226 height 137
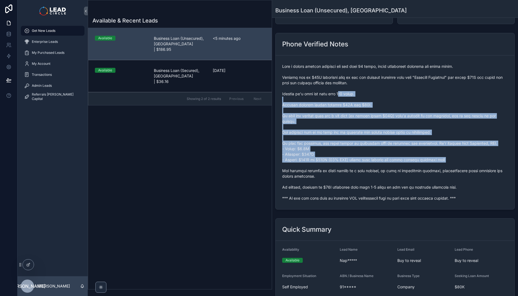
drag, startPoint x: 369, startPoint y: 139, endPoint x: 393, endPoint y: 170, distance: 39.1
click at [393, 170] on span "scrollable content" at bounding box center [395, 132] width 226 height 137
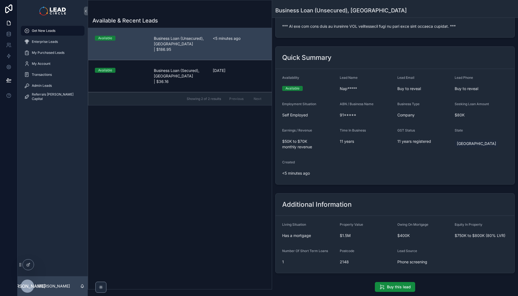
scroll to position [281, 0]
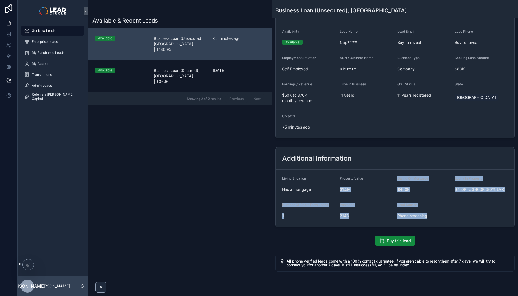
drag, startPoint x: 461, startPoint y: 221, endPoint x: 474, endPoint y: 225, distance: 14.0
click at [474, 225] on form "Living Situation Has a mortgage Property Value $1.5M Owing On Mortgage $400K Eq…" at bounding box center [394, 197] width 239 height 57
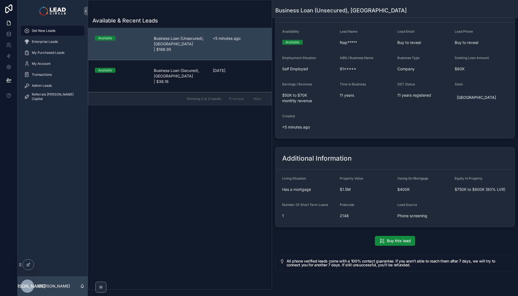
click at [472, 222] on form "Living Situation Has a mortgage Property Value $1.5M Owing On Mortgage $400K Eq…" at bounding box center [394, 197] width 239 height 57
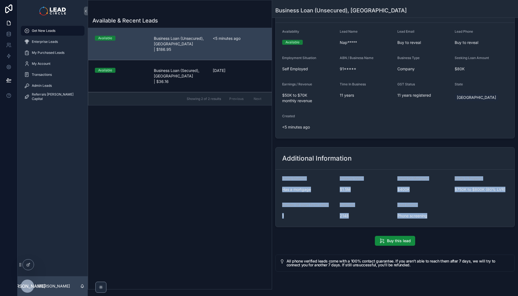
click at [362, 154] on div "Additional Information Living Situation Has a mortgage Property Value $1.5M Owi…" at bounding box center [394, 187] width 239 height 80
click at [362, 154] on div "Additional Information" at bounding box center [395, 158] width 226 height 9
drag, startPoint x: 438, startPoint y: 202, endPoint x: 443, endPoint y: 205, distance: 5.9
click at [443, 205] on div "Additional Information Living Situation Has a mortgage Property Value $1.5M Owi…" at bounding box center [394, 187] width 239 height 80
click at [443, 205] on div "Lead Source" at bounding box center [423, 205] width 53 height 7
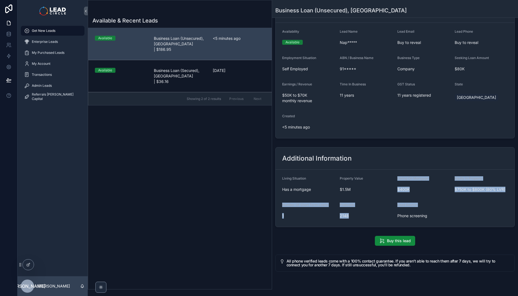
drag, startPoint x: 462, startPoint y: 212, endPoint x: 409, endPoint y: 173, distance: 65.1
click at [409, 173] on form "Living Situation Has a mortgage Property Value $1.5M Owing On Mortgage $400K Eq…" at bounding box center [394, 197] width 239 height 57
drag, startPoint x: 409, startPoint y: 173, endPoint x: 451, endPoint y: 210, distance: 56.2
click at [451, 210] on form "Living Situation Has a mortgage Property Value $1.5M Owing On Mortgage $400K Eq…" at bounding box center [394, 197] width 239 height 57
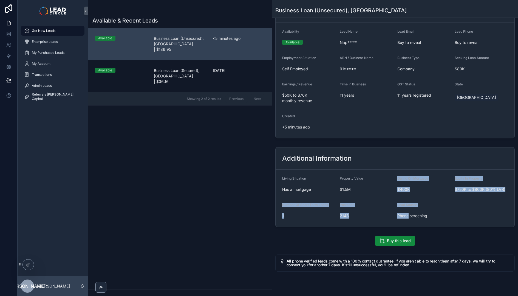
click at [451, 210] on form "Living Situation Has a mortgage Property Value $1.5M Owing On Mortgage $400K Eq…" at bounding box center [394, 197] width 239 height 57
drag, startPoint x: 466, startPoint y: 219, endPoint x: 393, endPoint y: 160, distance: 94.0
click at [394, 161] on div "Additional Information Living Situation Has a mortgage Property Value $1.5M Owi…" at bounding box center [394, 187] width 239 height 80
click at [393, 160] on div "Additional Information" at bounding box center [395, 158] width 226 height 9
drag, startPoint x: 431, startPoint y: 190, endPoint x: 452, endPoint y: 204, distance: 24.6
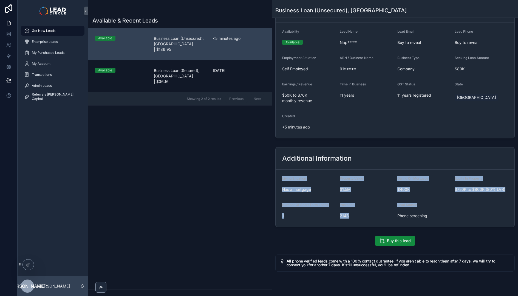
click at [452, 203] on div "Additional Information Living Situation Has a mortgage Property Value $1.5M Owi…" at bounding box center [394, 187] width 239 height 80
click at [452, 204] on form "Living Situation Has a mortgage Property Value $1.5M Owing On Mortgage $400K Eq…" at bounding box center [394, 197] width 239 height 57
drag, startPoint x: 476, startPoint y: 223, endPoint x: 413, endPoint y: 174, distance: 79.7
click at [414, 175] on form "Living Situation Has a mortgage Property Value $1.5M Owing On Mortgage $400K Eq…" at bounding box center [394, 197] width 239 height 57
click at [413, 174] on form "Living Situation Has a mortgage Property Value $1.5M Owing On Mortgage $400K Eq…" at bounding box center [394, 197] width 239 height 57
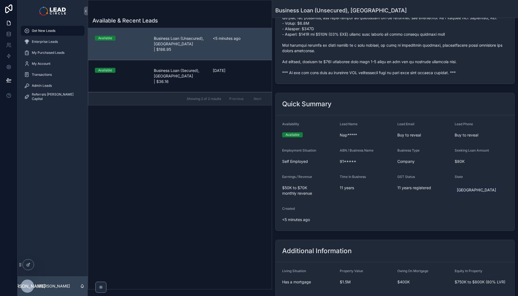
scroll to position [110, 0]
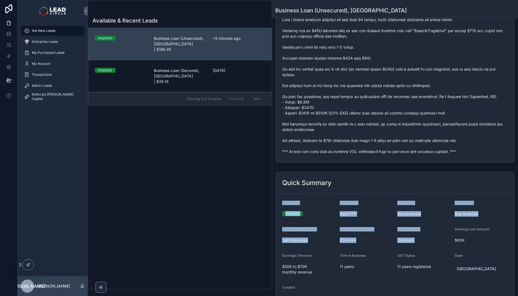
drag, startPoint x: 432, startPoint y: 180, endPoint x: 450, endPoint y: 240, distance: 63.1
click at [450, 240] on div "Quick Summary Availability Available Lead Name Nap***** Lead Email Buy to revea…" at bounding box center [394, 240] width 239 height 138
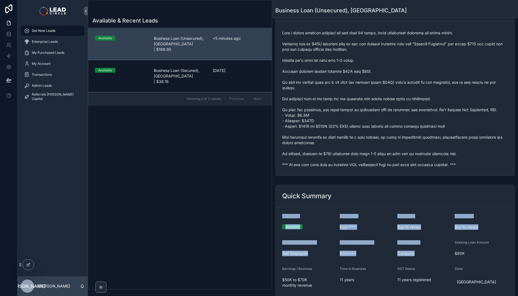
scroll to position [0, 0]
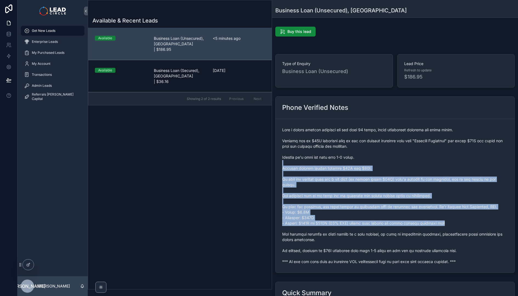
drag, startPoint x: 412, startPoint y: 169, endPoint x: 445, endPoint y: 222, distance: 63.1
click at [445, 222] on span "scrollable content" at bounding box center [395, 195] width 226 height 137
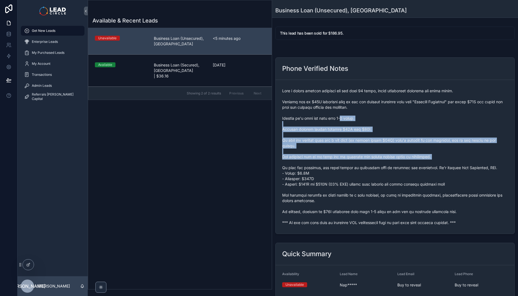
drag, startPoint x: 354, startPoint y: 132, endPoint x: 386, endPoint y: 172, distance: 51.3
click at [386, 172] on span "scrollable content" at bounding box center [395, 156] width 226 height 137
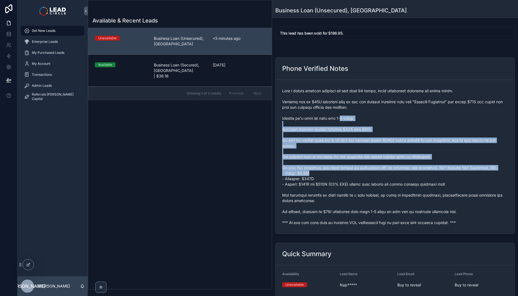
click at [386, 172] on span "scrollable content" at bounding box center [395, 156] width 226 height 137
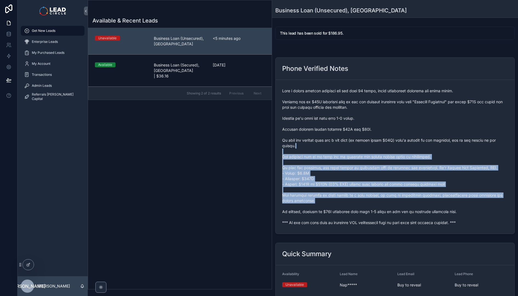
drag, startPoint x: 428, startPoint y: 199, endPoint x: 339, endPoint y: 127, distance: 114.6
click at [343, 130] on span "scrollable content" at bounding box center [395, 156] width 226 height 137
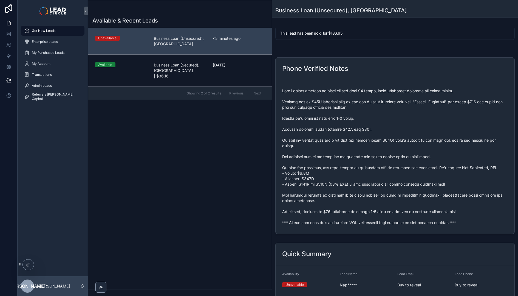
click at [339, 127] on span "scrollable content" at bounding box center [395, 156] width 226 height 137
click at [56, 87] on div "Admin Leads" at bounding box center [52, 85] width 57 height 9
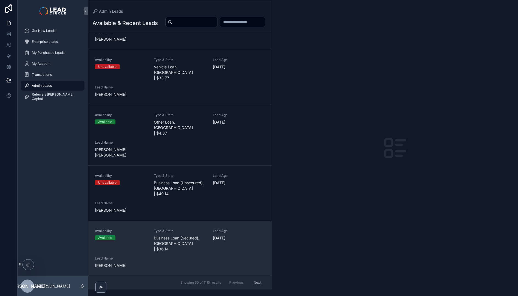
scroll to position [108, 0]
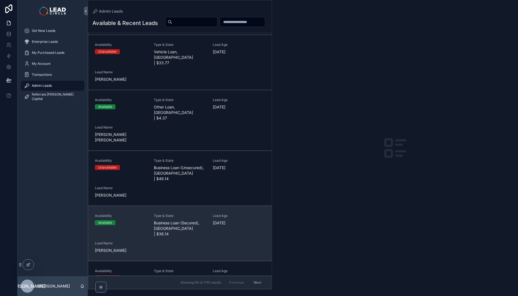
click at [215, 213] on div "Lead Age [DEMOGRAPHIC_DATA][DATE]" at bounding box center [239, 224] width 52 height 23
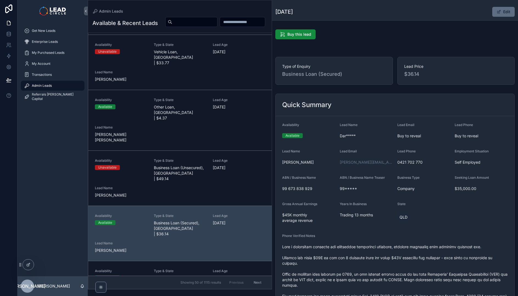
click at [503, 16] on button "Edit" at bounding box center [503, 12] width 22 height 10
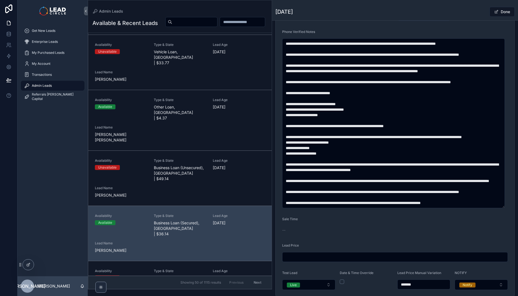
scroll to position [305, 0]
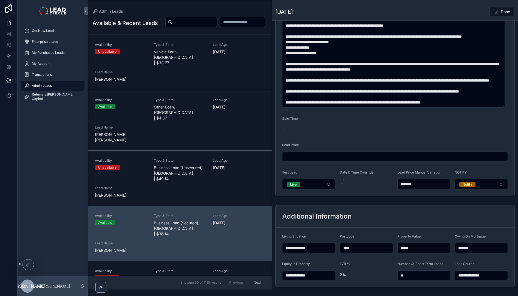
click at [406, 183] on input "*******" at bounding box center [423, 184] width 53 height 8
type input "*******"
click at [416, 201] on div "**********" at bounding box center [395, 48] width 246 height 650
click at [478, 14] on div "Done" at bounding box center [493, 12] width 41 height 10
click at [494, 11] on span "scrollable content" at bounding box center [496, 12] width 4 height 4
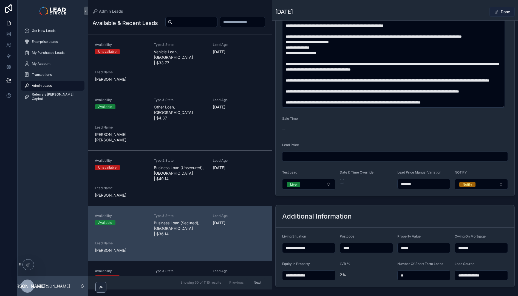
scroll to position [304, 0]
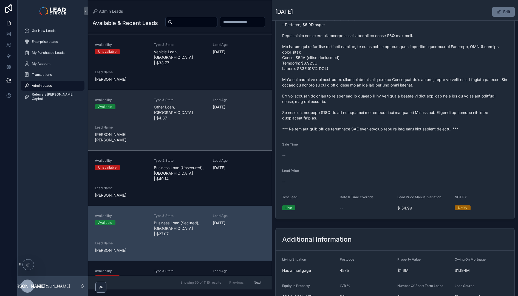
click at [229, 117] on link "Availability Available Type & State Other Loan, [GEOGRAPHIC_DATA] | $4.37 Lead …" at bounding box center [179, 120] width 183 height 61
